Goal: Check status: Check status

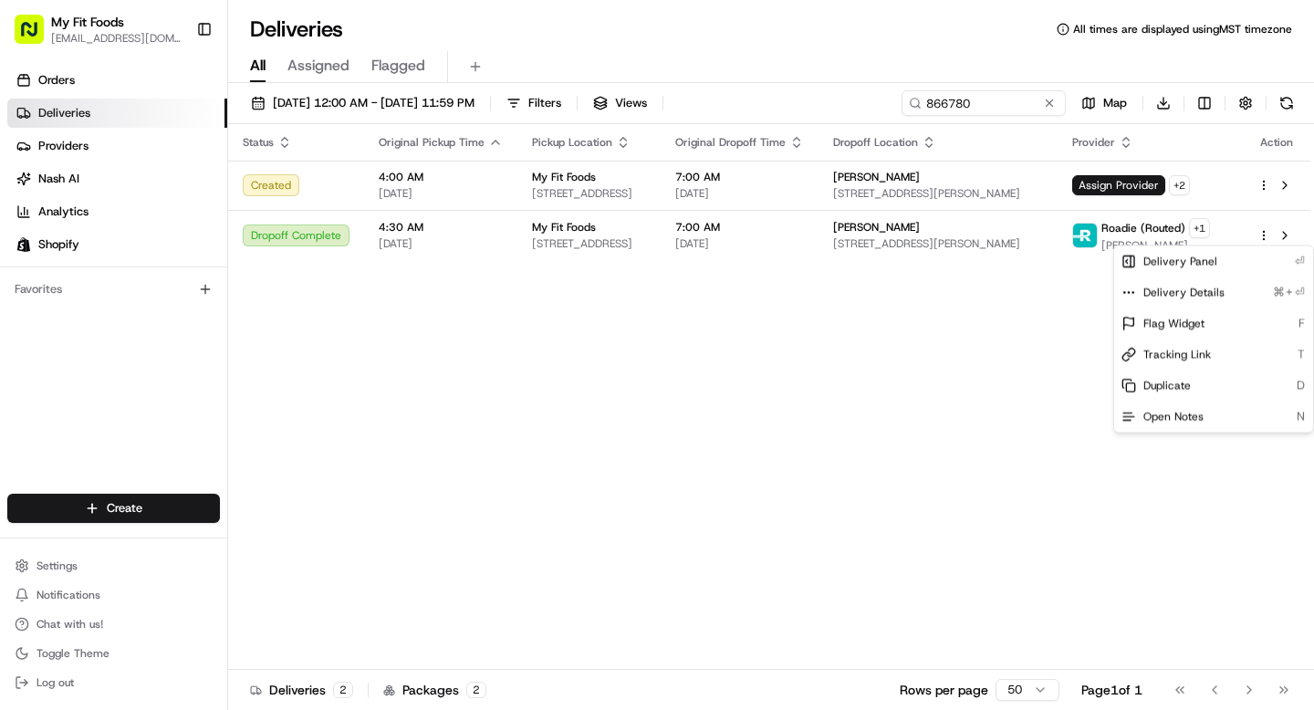
click at [983, 100] on html "My Fit Foods [EMAIL_ADDRESS][DOMAIN_NAME] Toggle Sidebar Orders Deliveries Prov…" at bounding box center [657, 355] width 1314 height 710
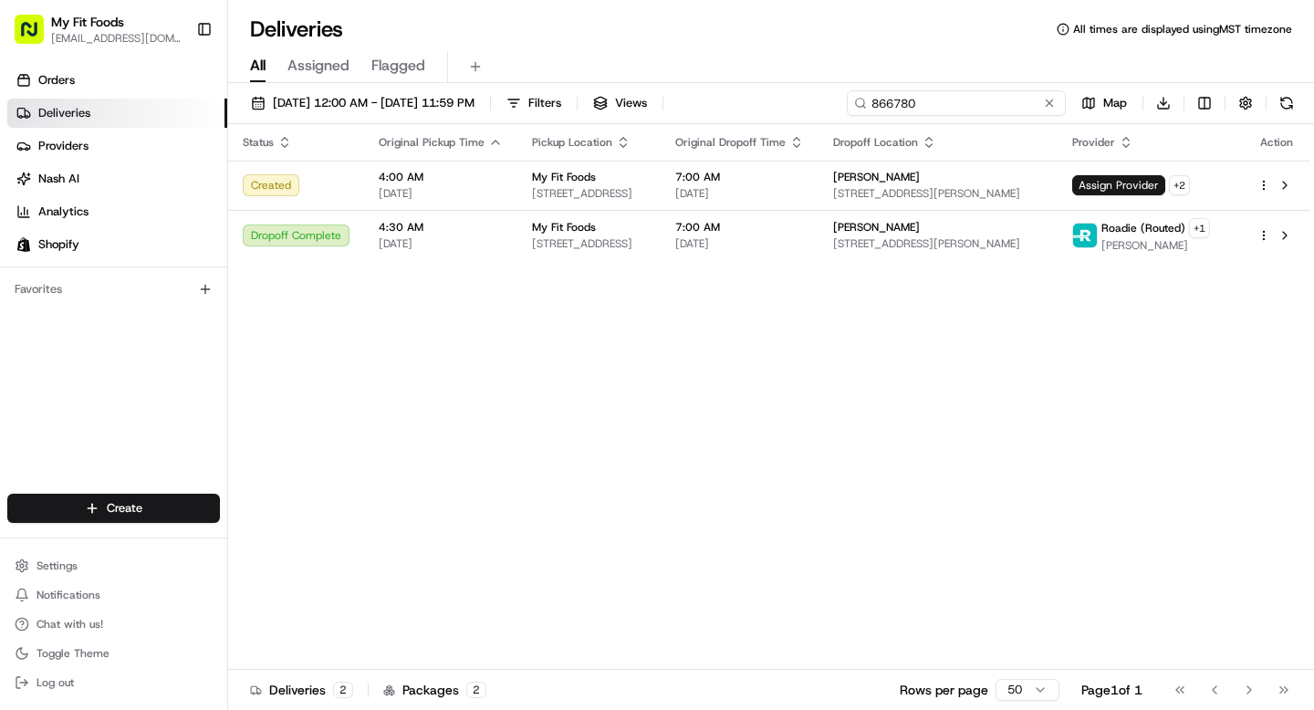
drag, startPoint x: 988, startPoint y: 100, endPoint x: 801, endPoint y: 102, distance: 187.0
click at [801, 101] on div "[DATE] 12:00 AM - [DATE] 11:59 PM Filters Views 866780 Map Download" at bounding box center [771, 107] width 1086 height 34
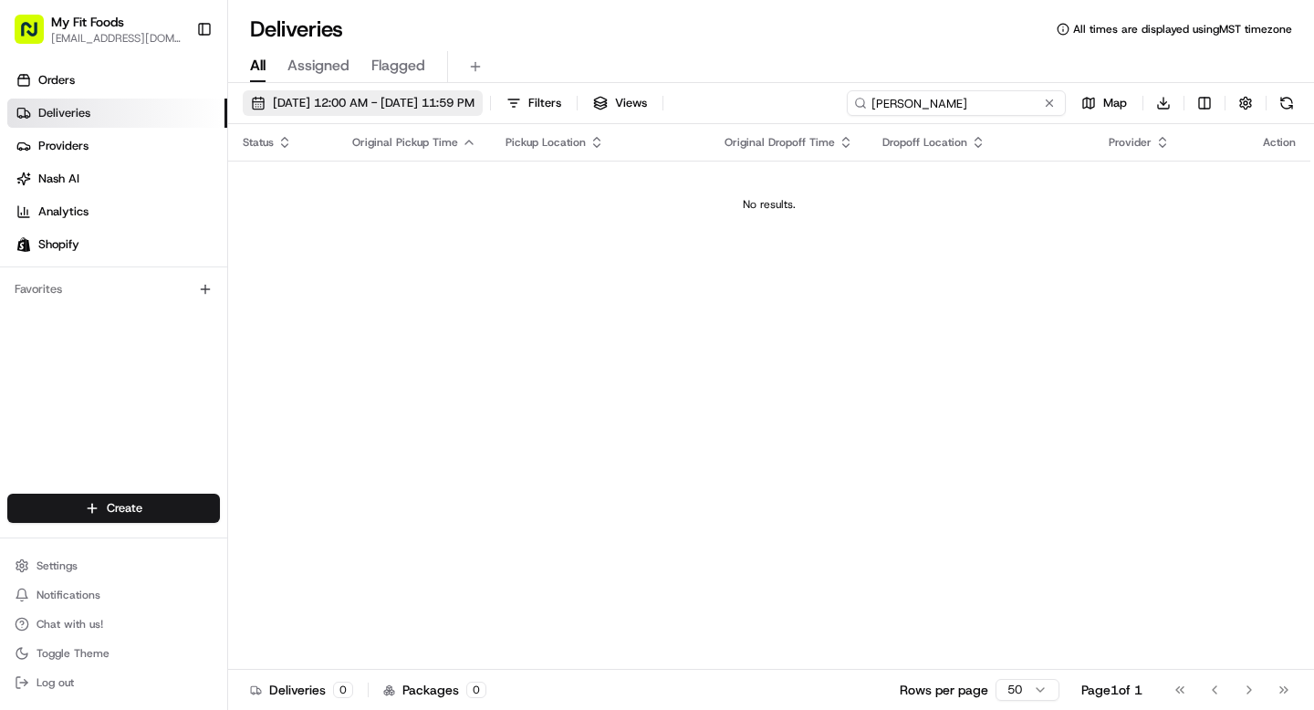
type input "[PERSON_NAME]"
click at [344, 102] on span "[DATE] 12:00 AM - [DATE] 11:59 PM" at bounding box center [374, 103] width 202 height 16
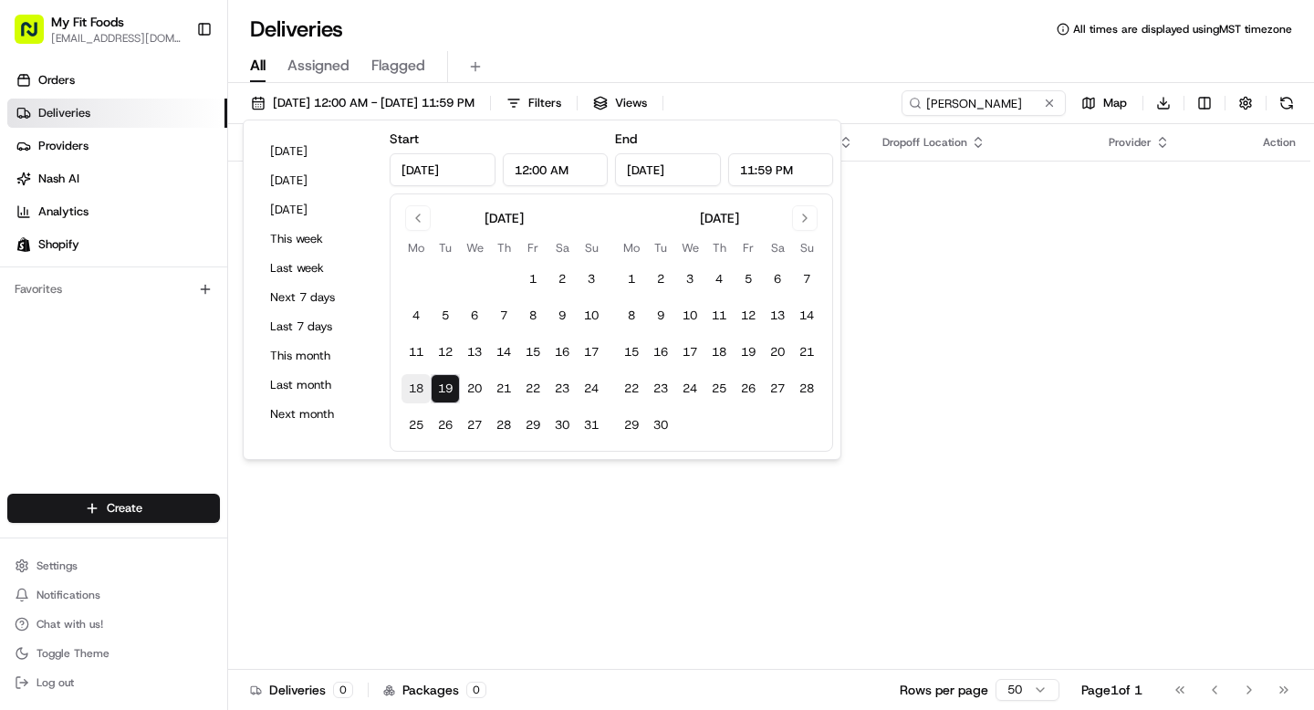
click at [416, 388] on button "18" at bounding box center [415, 388] width 29 height 29
type input "[DATE]"
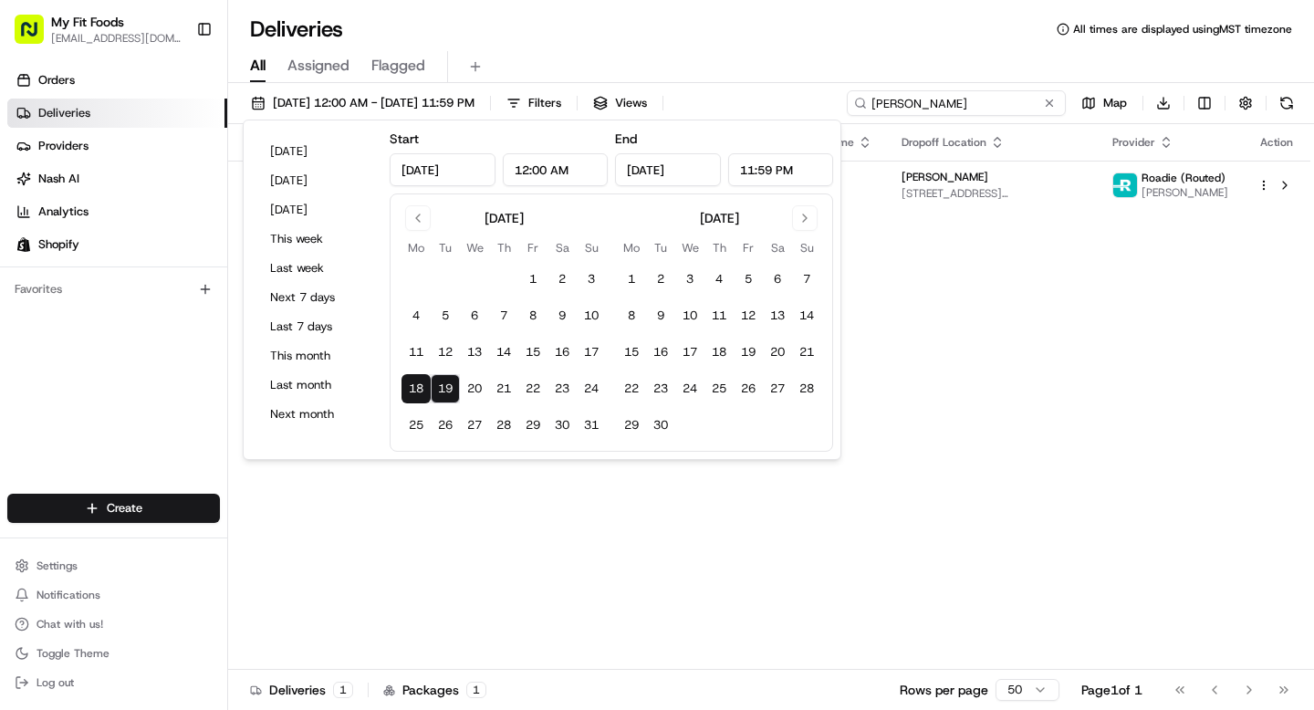
click at [1016, 103] on input "[PERSON_NAME]" at bounding box center [956, 103] width 219 height 26
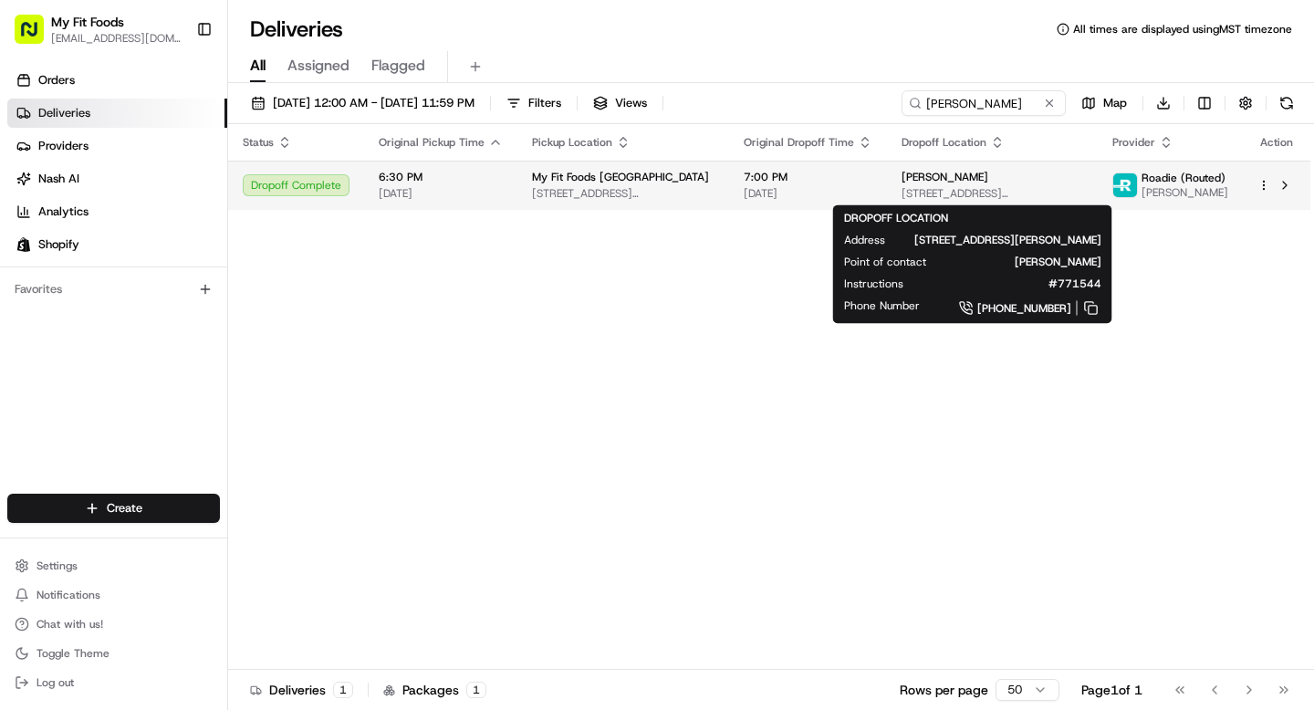
click at [1013, 177] on div "[PERSON_NAME]" at bounding box center [992, 177] width 182 height 15
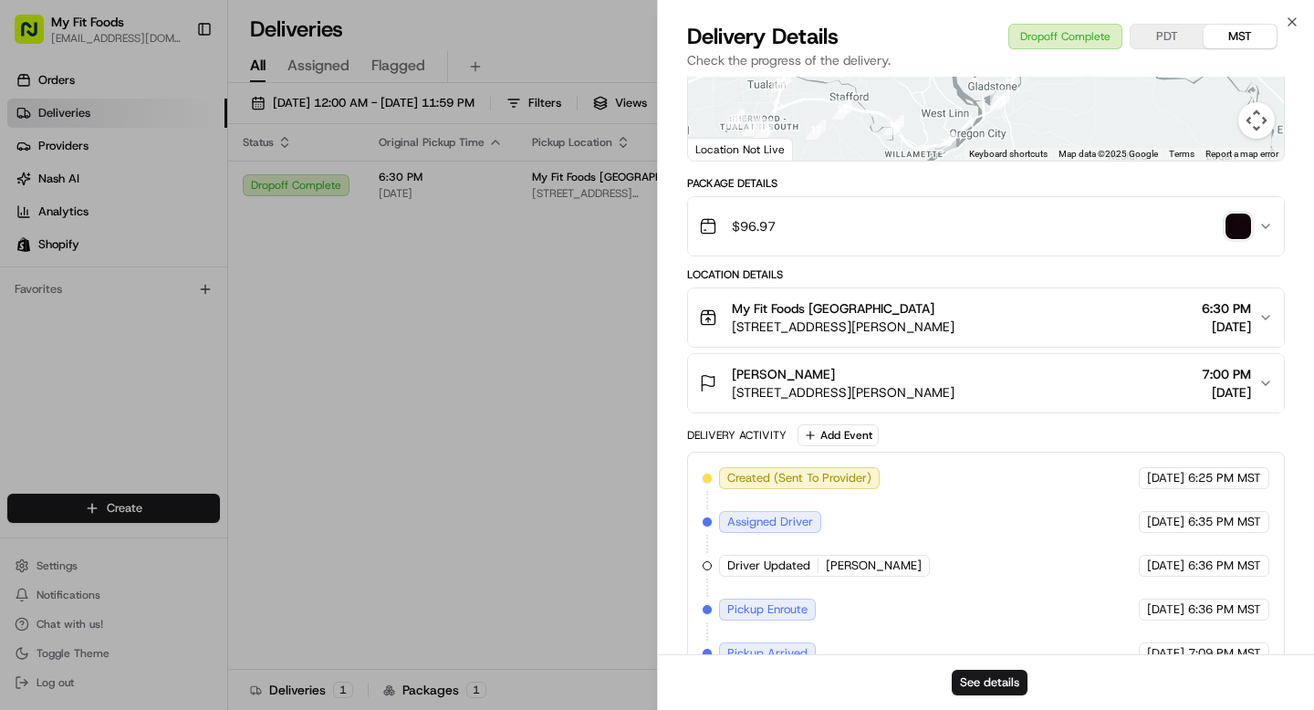
scroll to position [472, 0]
